Goal: Information Seeking & Learning: Check status

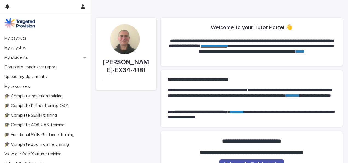
scroll to position [66, 0]
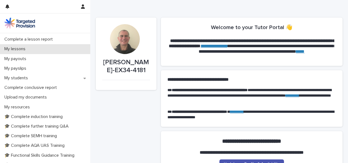
click at [18, 50] on p "My lessons" at bounding box center [16, 48] width 28 height 5
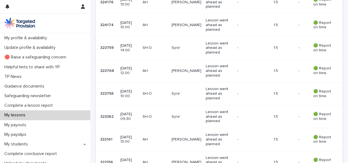
scroll to position [317, 0]
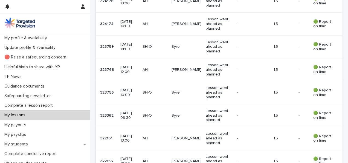
click at [134, 90] on p "[DATE] 10:00" at bounding box center [129, 92] width 18 height 9
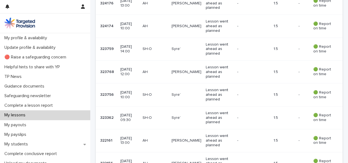
scroll to position [313, 0]
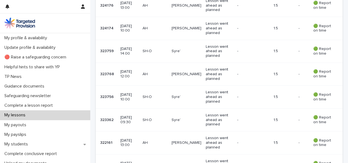
click at [129, 47] on p "[DATE] 14:00" at bounding box center [129, 51] width 18 height 9
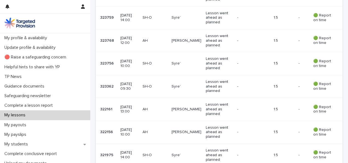
scroll to position [334, 0]
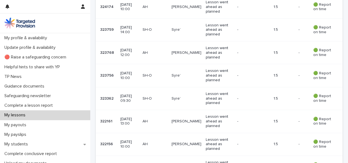
click at [133, 47] on div "[DATE] 12:00" at bounding box center [129, 52] width 18 height 10
